Goal: Information Seeking & Learning: Learn about a topic

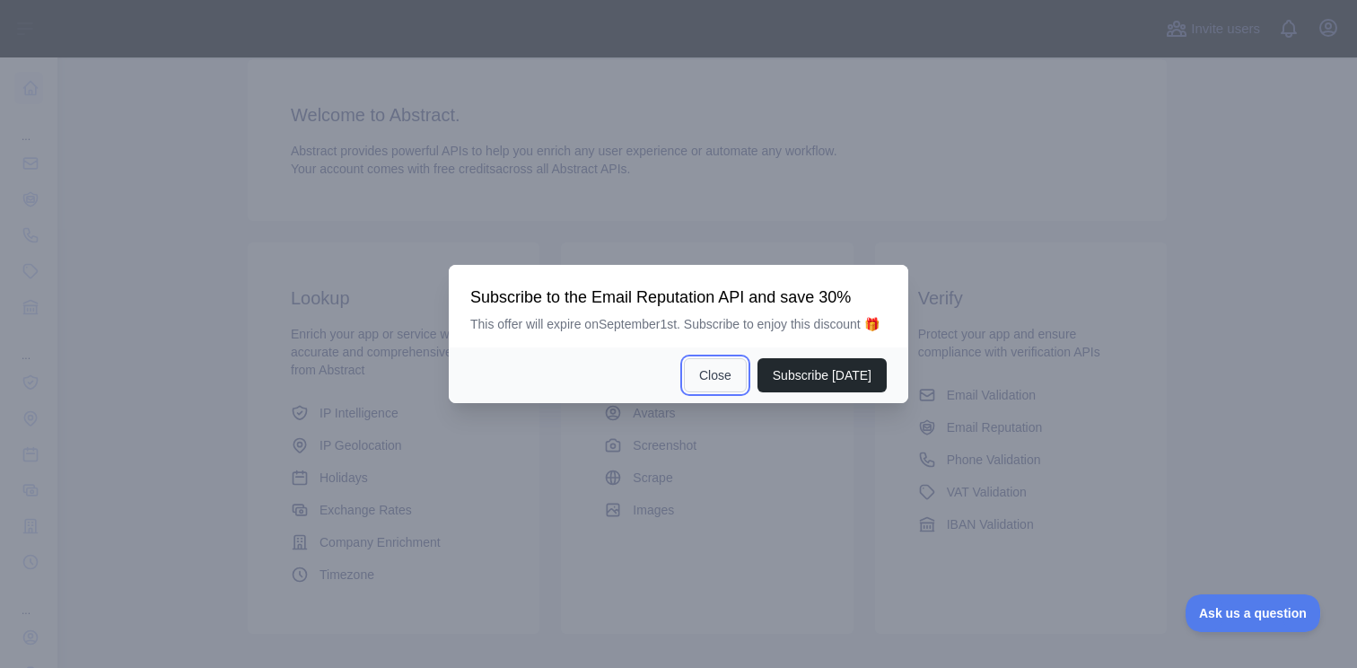
click at [692, 390] on button "Close" at bounding box center [715, 375] width 63 height 34
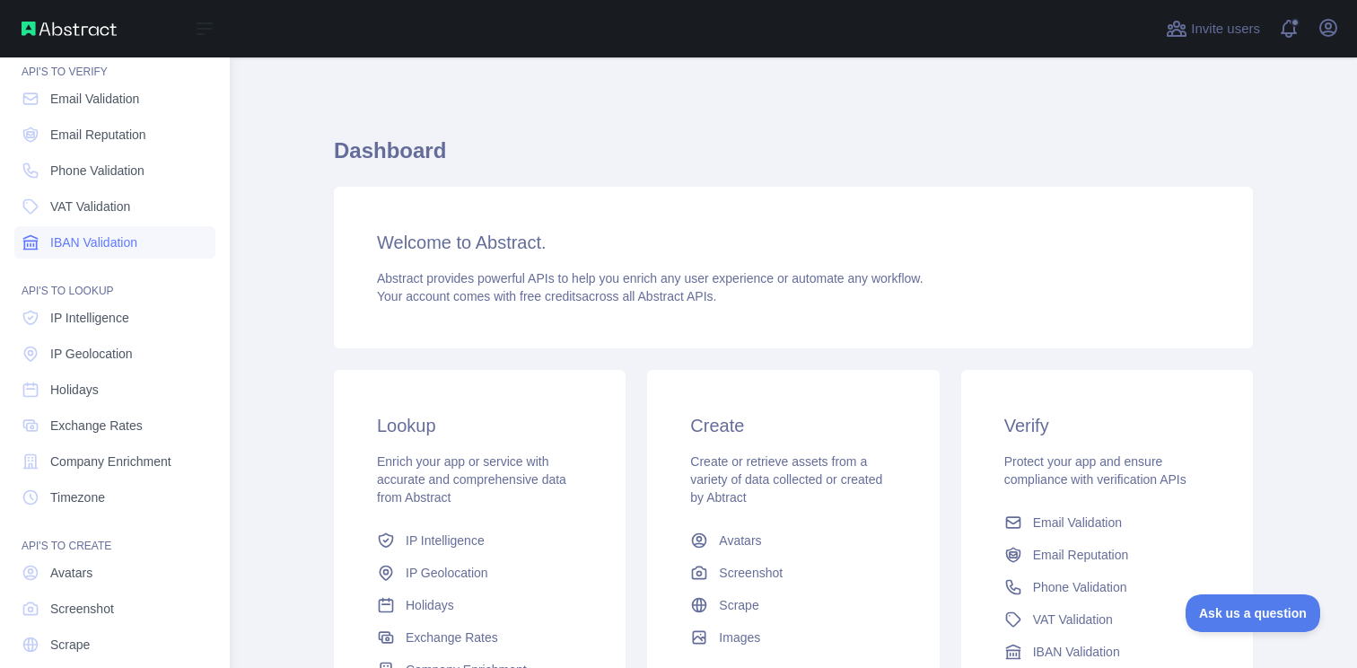
scroll to position [23, 0]
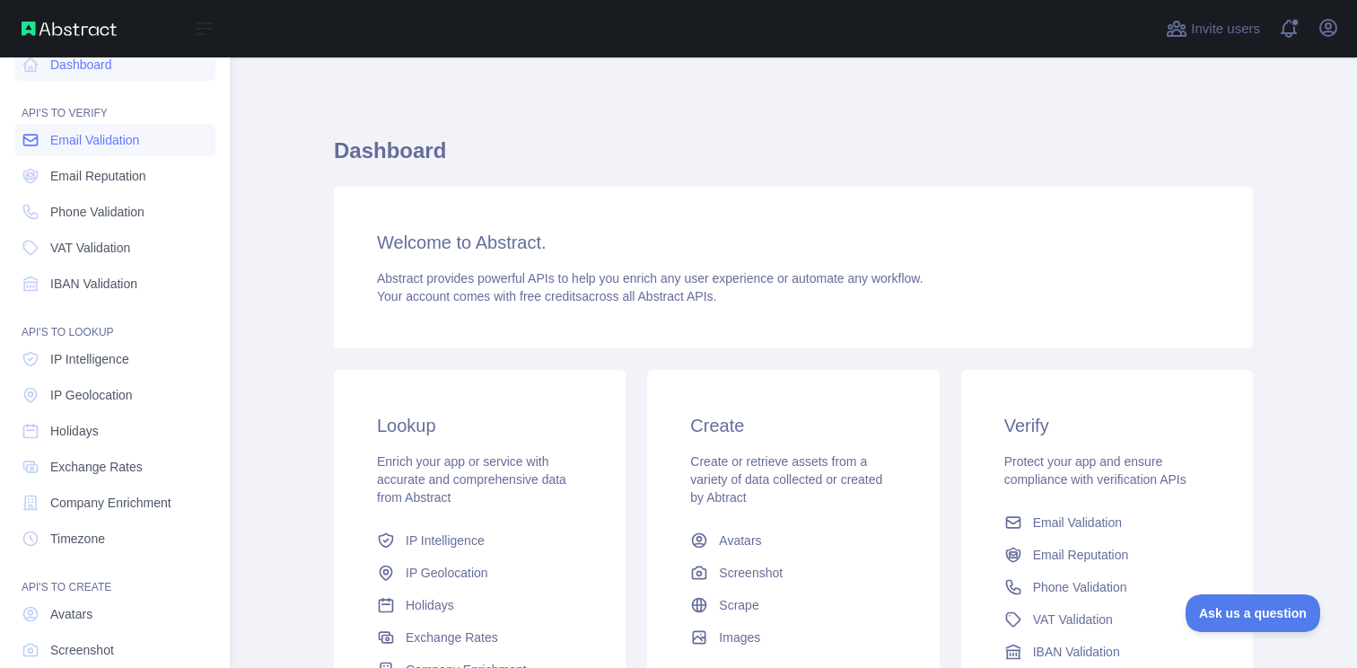
click at [82, 148] on span "Email Validation" at bounding box center [94, 140] width 89 height 18
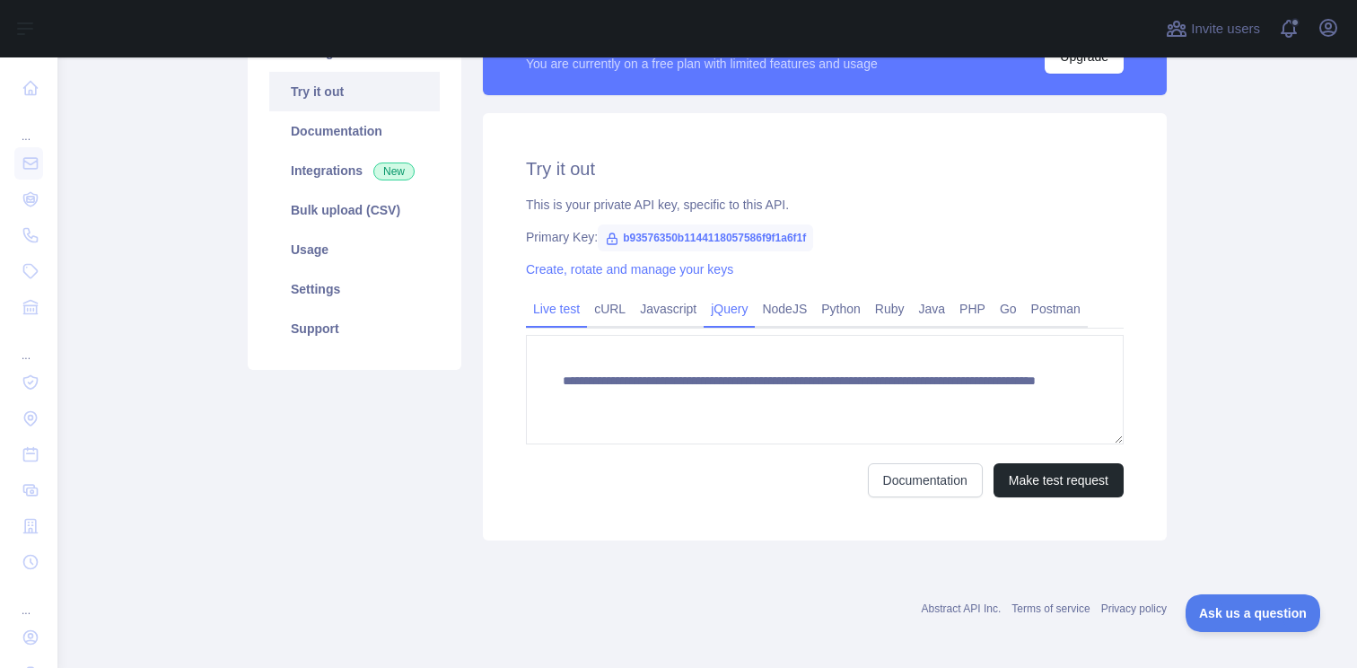
scroll to position [268, 0]
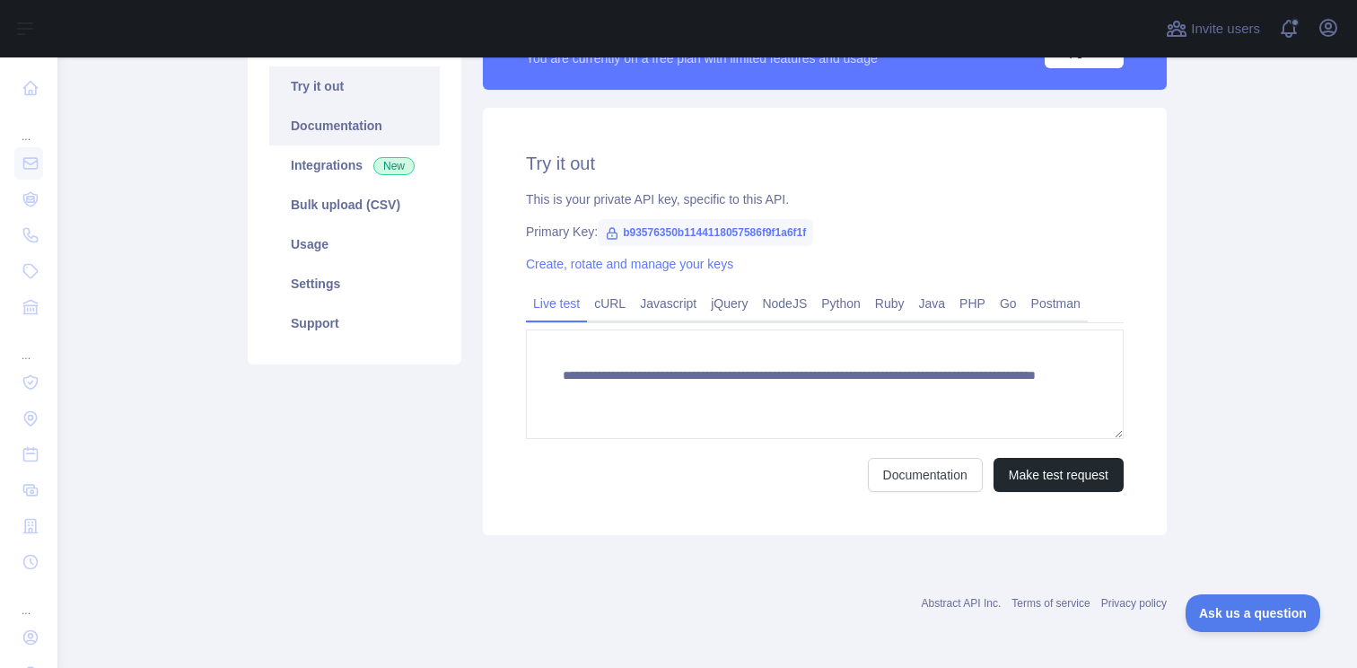
click at [351, 115] on link "Documentation" at bounding box center [354, 126] width 171 height 40
click at [316, 162] on link "Integrations New" at bounding box center [354, 165] width 171 height 40
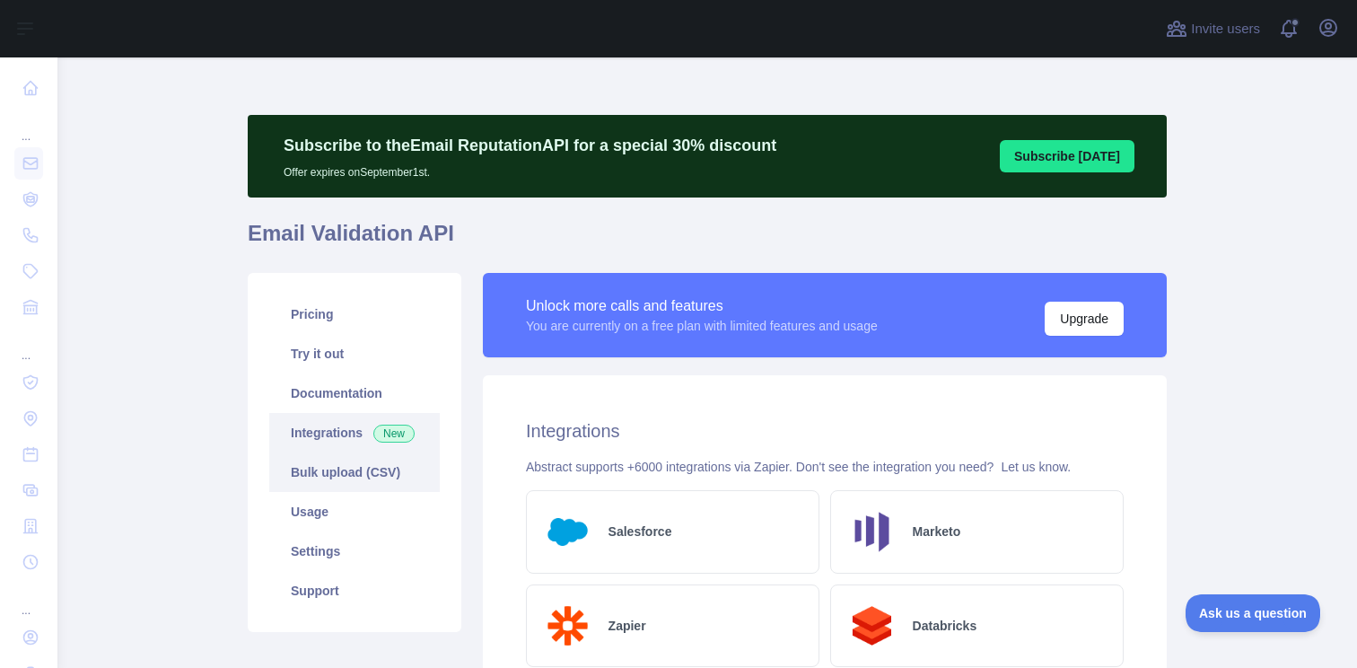
click at [321, 480] on link "Bulk upload (CSV)" at bounding box center [354, 472] width 171 height 40
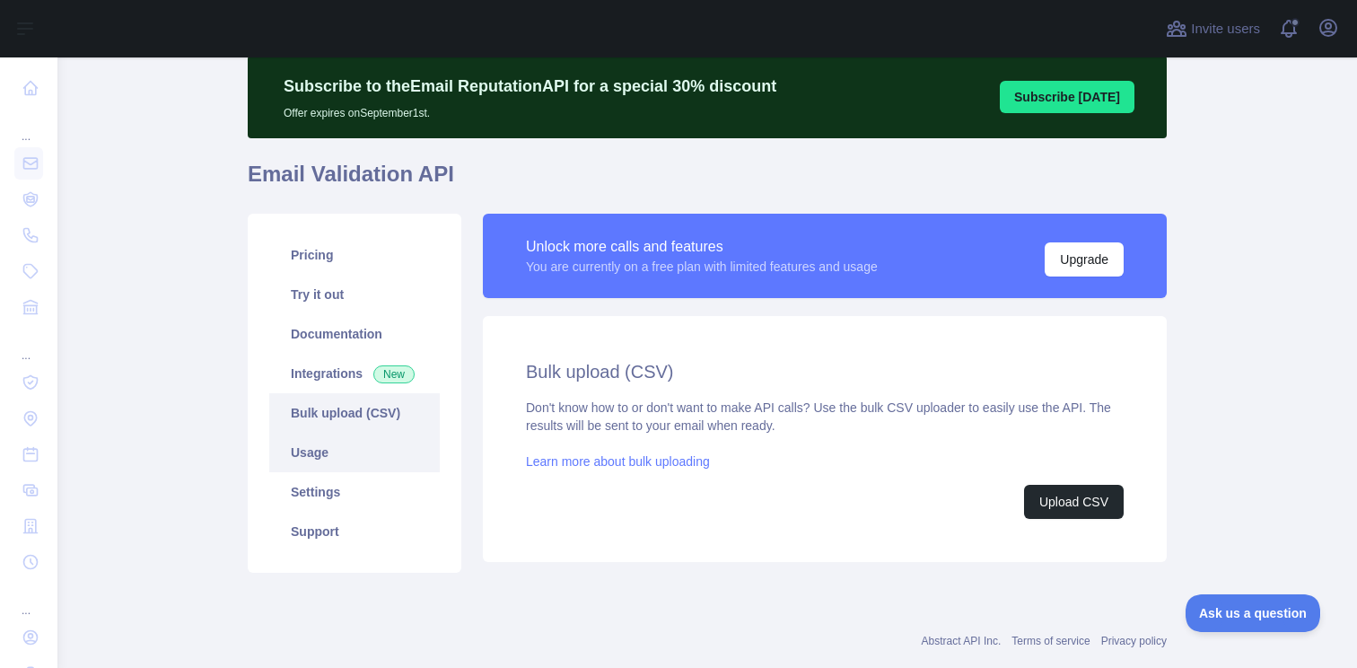
scroll to position [97, 0]
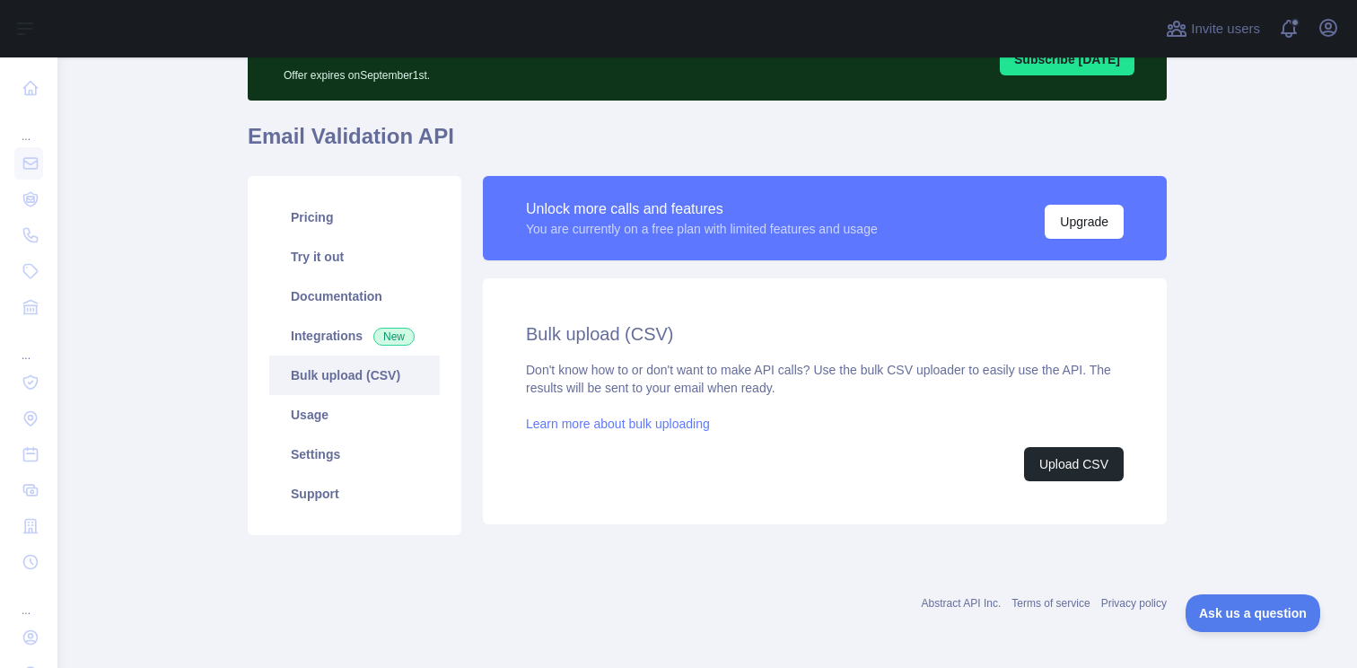
drag, startPoint x: 564, startPoint y: 373, endPoint x: 743, endPoint y: 406, distance: 182.4
click at [751, 408] on div "Don't know how to or don't want to make API calls? Use the bulk CSV uploader to…" at bounding box center [825, 421] width 598 height 120
drag, startPoint x: 621, startPoint y: 365, endPoint x: 671, endPoint y: 367, distance: 49.4
click at [671, 367] on div "Don't know how to or don't want to make API calls? Use the bulk CSV uploader to…" at bounding box center [825, 421] width 598 height 120
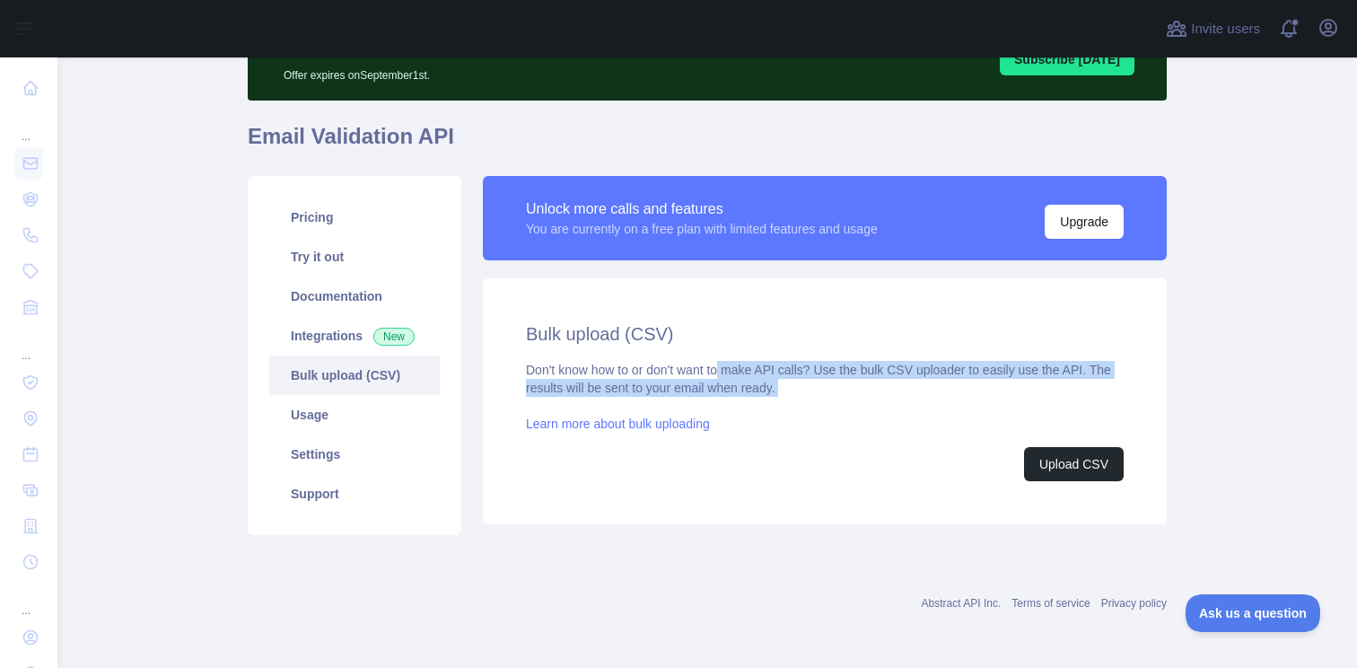
drag, startPoint x: 730, startPoint y: 373, endPoint x: 869, endPoint y: 401, distance: 141.9
click at [869, 401] on div "Don't know how to or don't want to make API calls? Use the bulk CSV uploader to…" at bounding box center [825, 421] width 598 height 120
click at [331, 420] on link "Usage" at bounding box center [354, 415] width 171 height 40
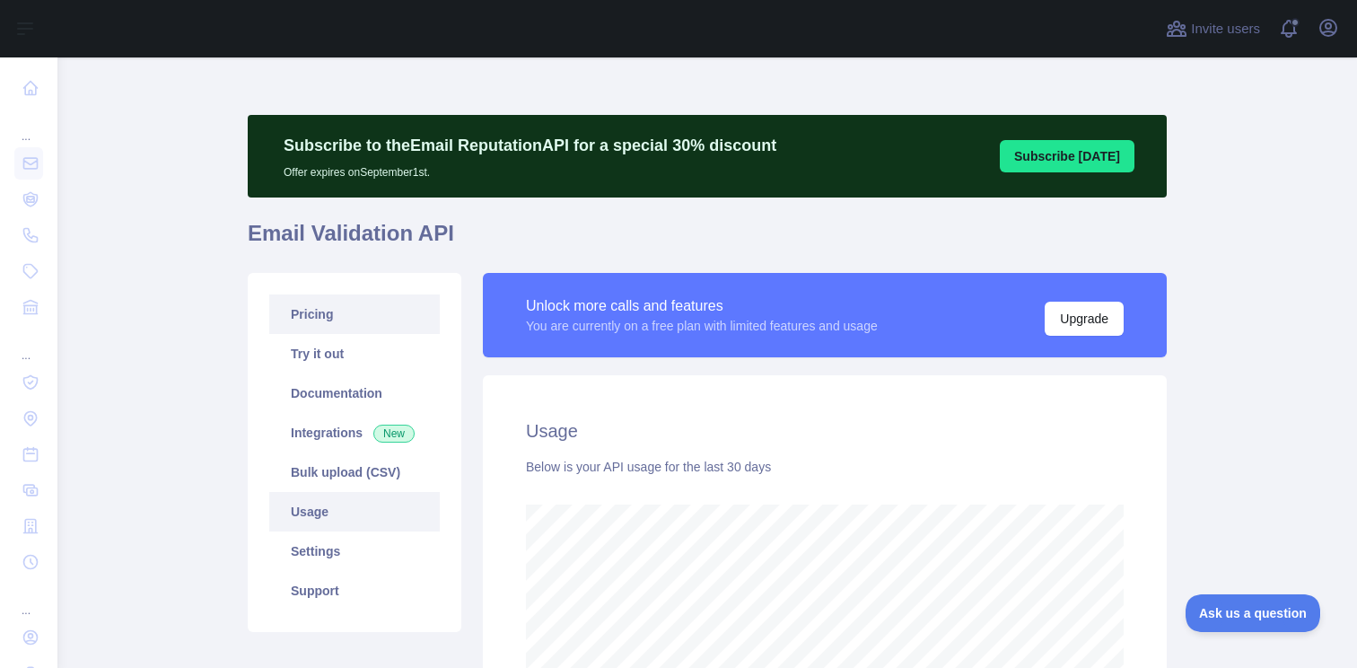
click at [307, 315] on link "Pricing" at bounding box center [354, 314] width 171 height 40
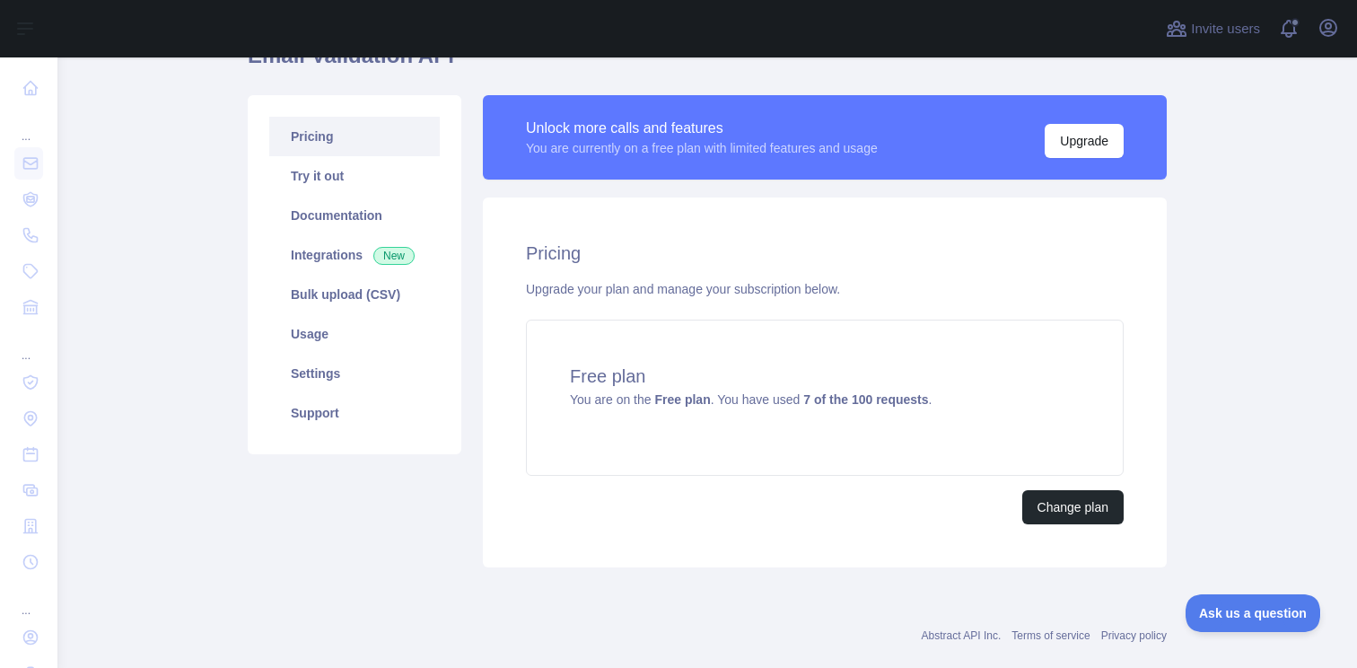
scroll to position [140, 0]
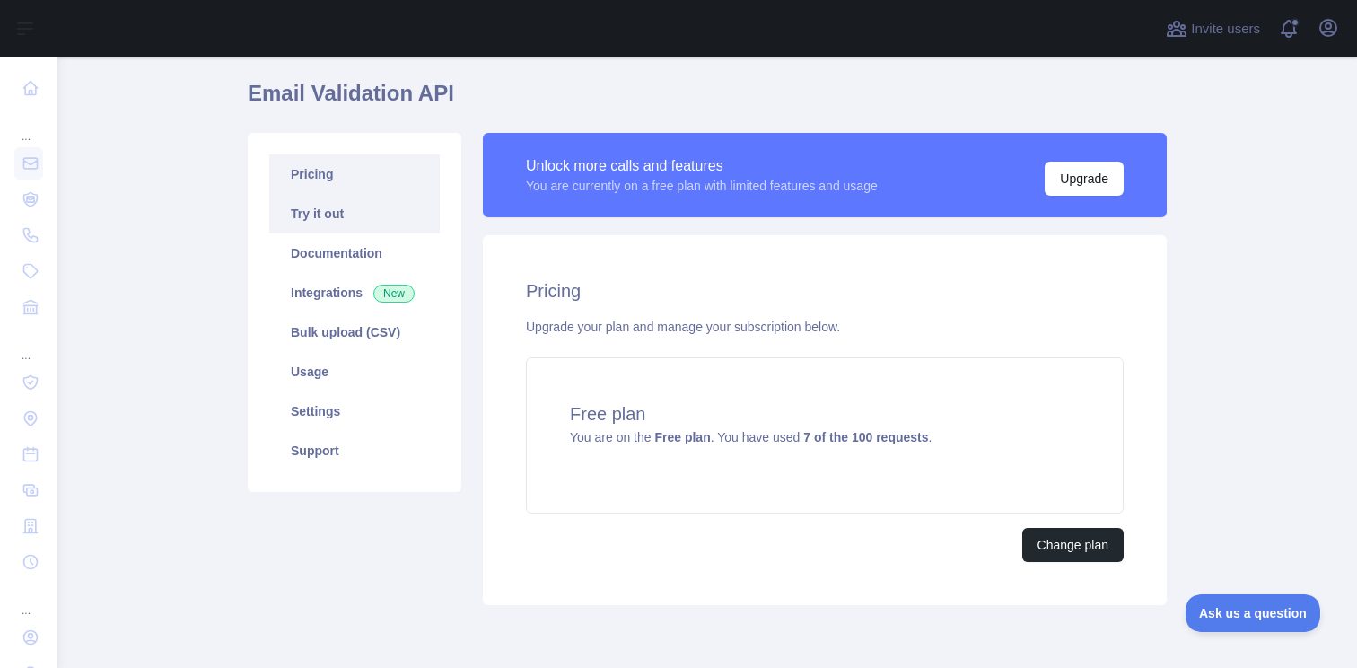
click at [314, 215] on link "Try it out" at bounding box center [354, 214] width 171 height 40
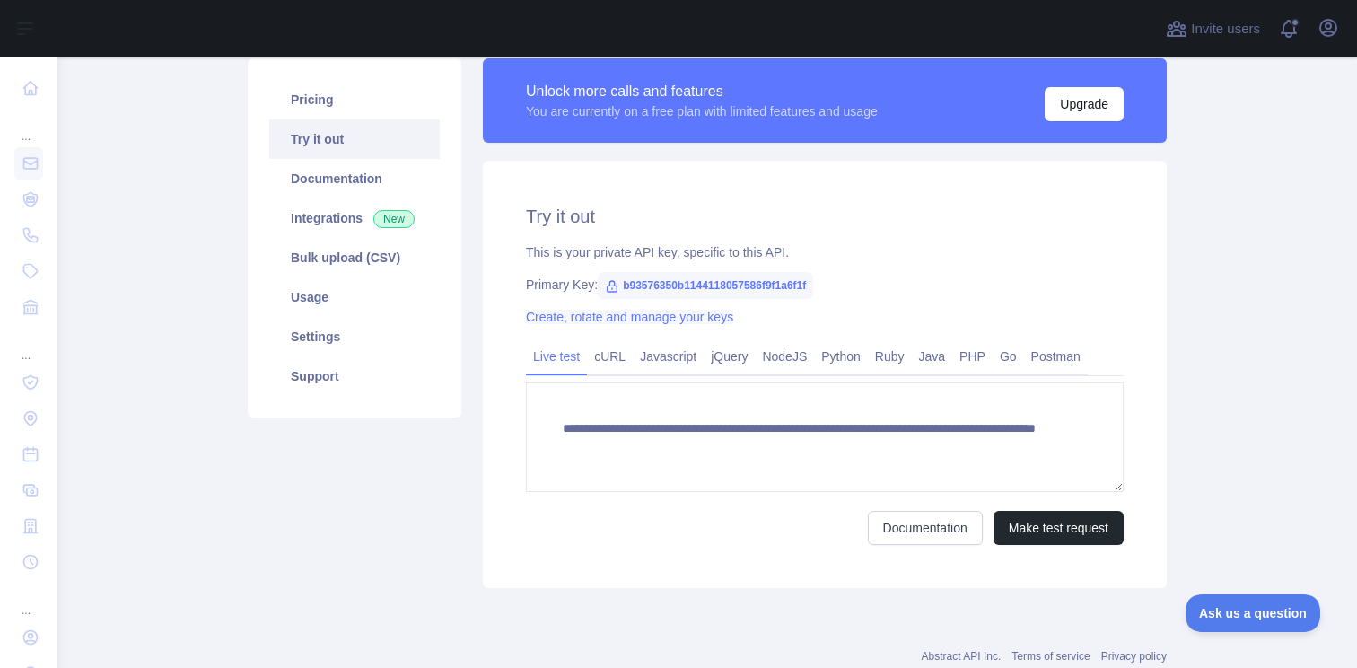
scroll to position [215, 0]
click at [852, 285] on div "Primary Key: b93576350b1144118057586f9f1a6f1f" at bounding box center [825, 284] width 598 height 18
